Goal: Information Seeking & Learning: Learn about a topic

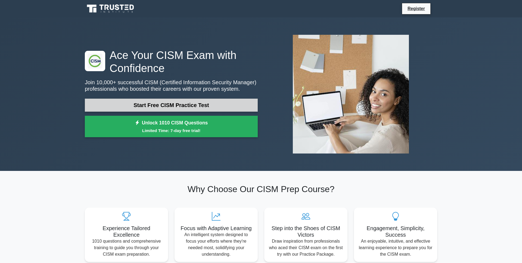
click at [166, 102] on link "Start Free CISM Practice Test" at bounding box center [171, 105] width 173 height 13
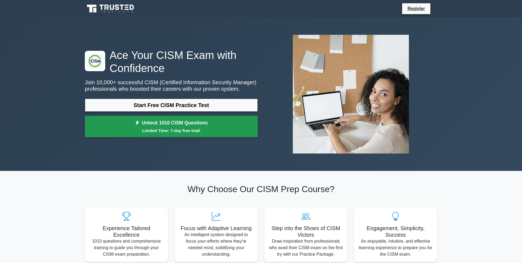
click at [199, 125] on link "Unlock 1010 CISM Questions Limited Time: 7-day free trial!" at bounding box center [171, 127] width 173 height 22
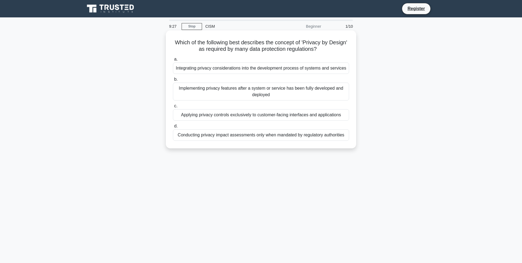
click at [211, 90] on div "Implementing privacy features after a system or service has been fully develope…" at bounding box center [261, 92] width 176 height 18
click at [173, 81] on input "b. Implementing privacy features after a system or service has been fully devel…" at bounding box center [173, 80] width 0 height 4
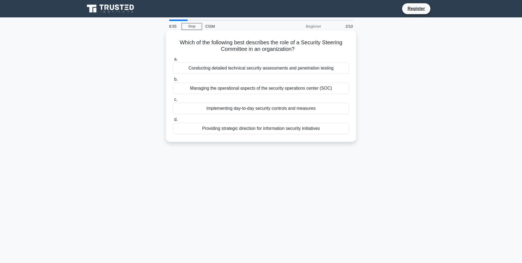
click at [316, 128] on div "Providing strategic direction for information security initiatives" at bounding box center [261, 128] width 176 height 11
click at [173, 121] on input "d. Providing strategic direction for information security initiatives" at bounding box center [173, 120] width 0 height 4
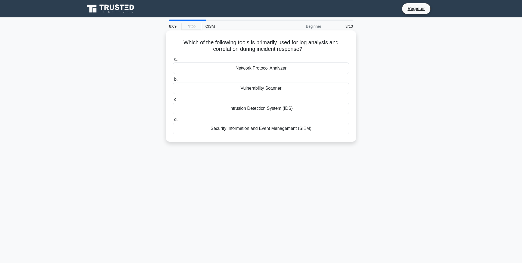
click at [289, 89] on div "Vulnerability Scanner" at bounding box center [261, 88] width 176 height 11
click at [173, 81] on input "b. Vulnerability Scanner" at bounding box center [173, 80] width 0 height 4
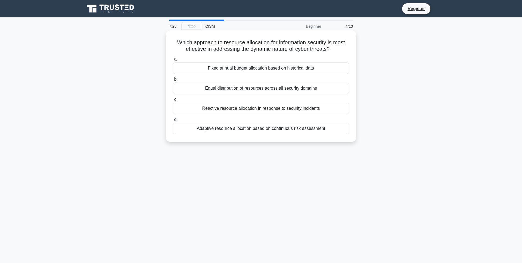
click at [304, 130] on div "Adaptive resource allocation based on continuous risk assessment" at bounding box center [261, 128] width 176 height 11
click at [173, 121] on input "d. Adaptive resource allocation based on continuous risk assessment" at bounding box center [173, 120] width 0 height 4
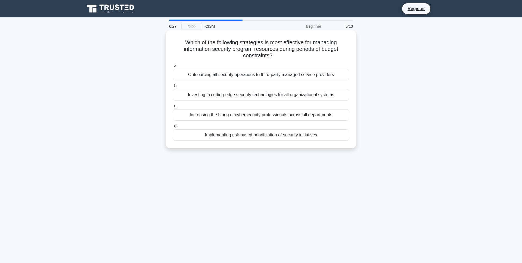
click at [294, 135] on div "Implementing risk-based prioritization of security initiatives" at bounding box center [261, 134] width 176 height 11
click at [173, 128] on input "d. Implementing risk-based prioritization of security initiatives" at bounding box center [173, 126] width 0 height 4
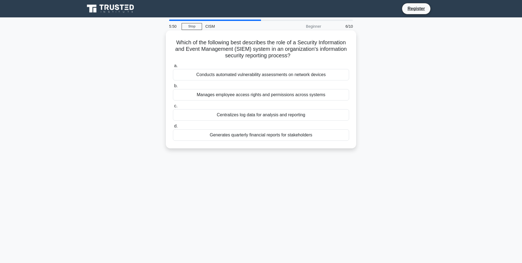
click at [309, 115] on div "Centralizes log data for analysis and reporting" at bounding box center [261, 114] width 176 height 11
click at [173, 108] on input "c. Centralizes log data for analysis and reporting" at bounding box center [173, 106] width 0 height 4
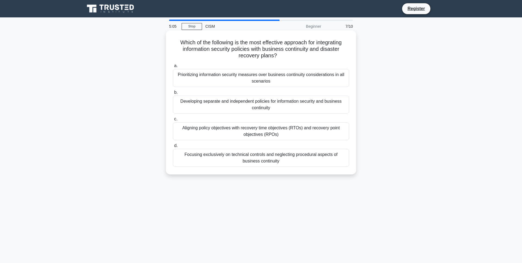
click at [291, 132] on div "Aligning policy objectives with recovery time objectives (RTOs) and recovery po…" at bounding box center [261, 131] width 176 height 18
click at [173, 121] on input "c. Aligning policy objectives with recovery time objectives (RTOs) and recovery…" at bounding box center [173, 119] width 0 height 4
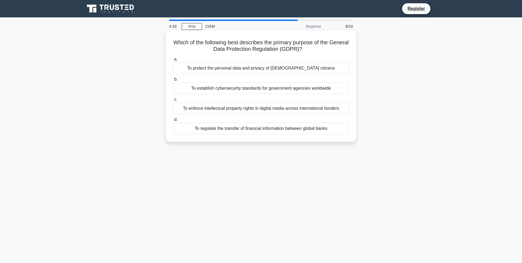
click at [299, 69] on div "To protect the personal data and privacy of EU citizens" at bounding box center [261, 67] width 176 height 11
click at [173, 61] on input "a. To protect the personal data and privacy of EU citizens" at bounding box center [173, 60] width 0 height 4
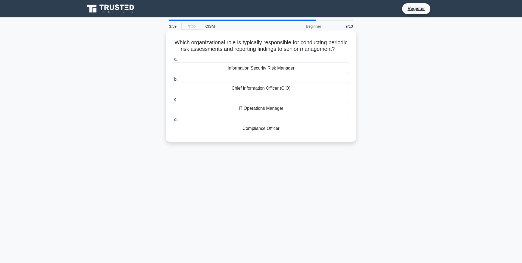
click at [269, 88] on div "Chief Information Officer (CIO)" at bounding box center [261, 88] width 176 height 11
click at [173, 81] on input "b. Chief Information Officer (CIO)" at bounding box center [173, 80] width 0 height 4
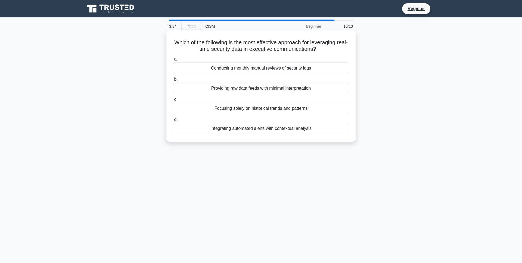
click at [279, 128] on div "Integrating automated alerts with contextual analysis" at bounding box center [261, 128] width 176 height 11
click at [173, 121] on input "d. Integrating automated alerts with contextual analysis" at bounding box center [173, 120] width 0 height 4
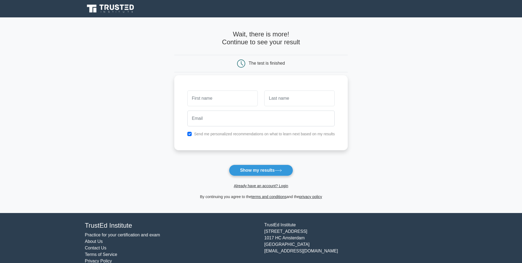
click at [230, 99] on input "text" at bounding box center [222, 98] width 70 height 16
type input "Jwalant"
click at [273, 104] on input "text" at bounding box center [299, 98] width 70 height 16
type input "Bhatt"
click at [292, 113] on input "email" at bounding box center [260, 119] width 147 height 16
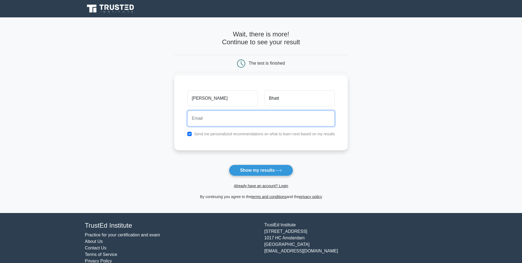
type input "jbhatt@gulbrandsen.com"
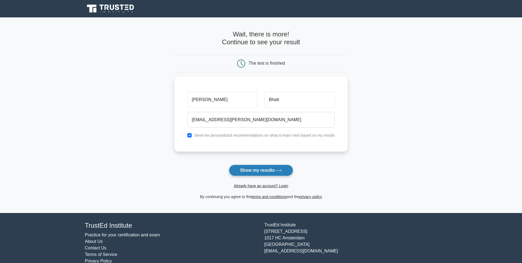
click at [260, 167] on button "Show my results" at bounding box center [261, 170] width 64 height 11
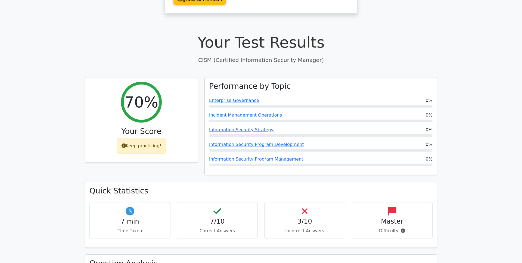
scroll to position [141, 0]
click at [291, 200] on div "3/10 Incorrect Answers" at bounding box center [304, 218] width 81 height 37
click at [151, 226] on p "Time Taken" at bounding box center [130, 229] width 72 height 7
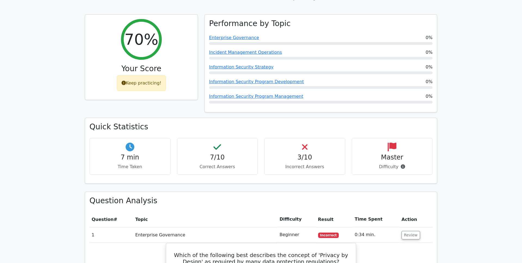
scroll to position [207, 0]
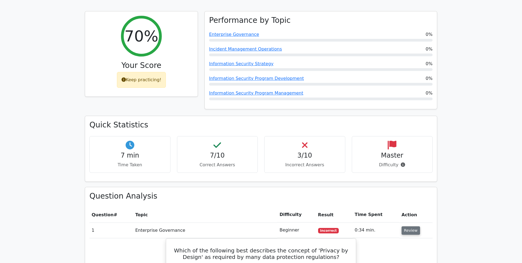
click at [402, 226] on button "Review" at bounding box center [410, 230] width 18 height 8
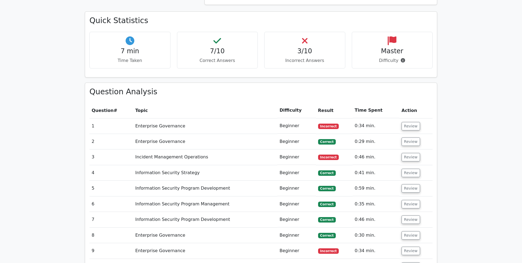
scroll to position [315, 0]
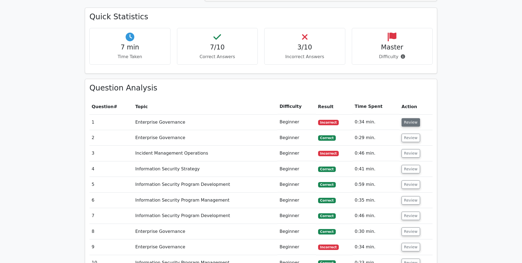
click at [406, 118] on button "Review" at bounding box center [410, 122] width 18 height 8
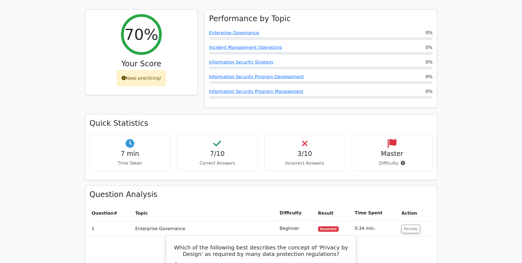
scroll to position [208, 0]
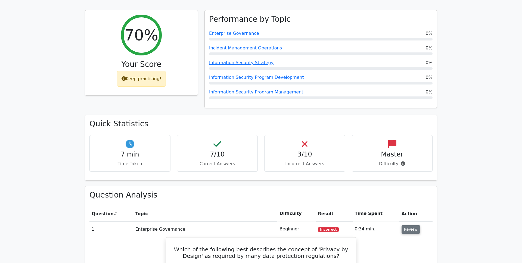
click at [405, 225] on button "Review" at bounding box center [410, 229] width 18 height 8
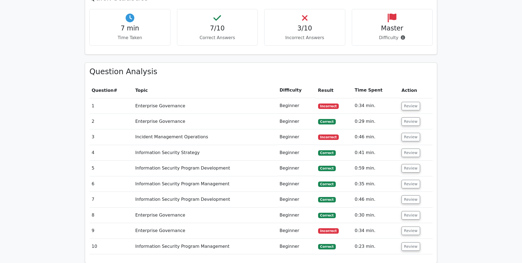
scroll to position [334, 0]
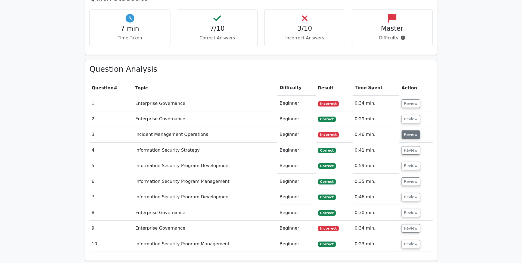
click at [406, 130] on button "Review" at bounding box center [410, 134] width 18 height 8
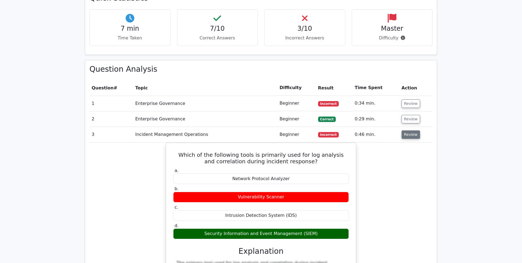
click at [406, 130] on button "Review" at bounding box center [410, 134] width 18 height 8
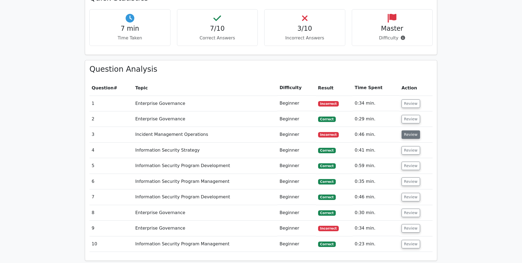
click at [406, 130] on button "Review" at bounding box center [410, 134] width 18 height 8
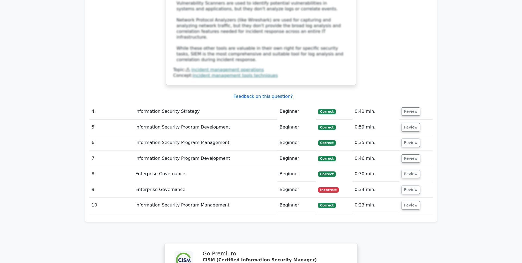
scroll to position [699, 0]
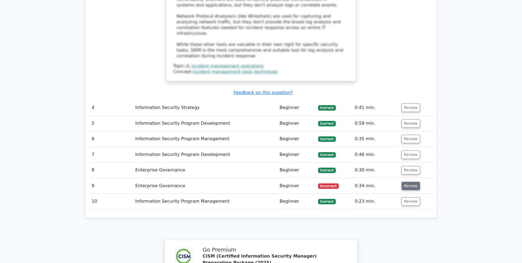
click at [412, 182] on button "Review" at bounding box center [410, 186] width 18 height 8
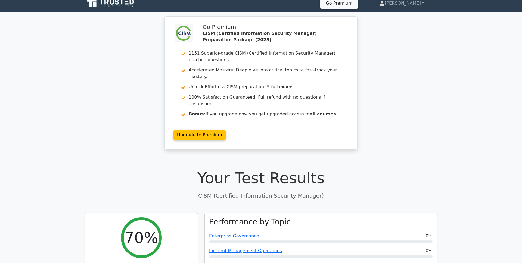
scroll to position [0, 0]
